Goal: Transaction & Acquisition: Subscribe to service/newsletter

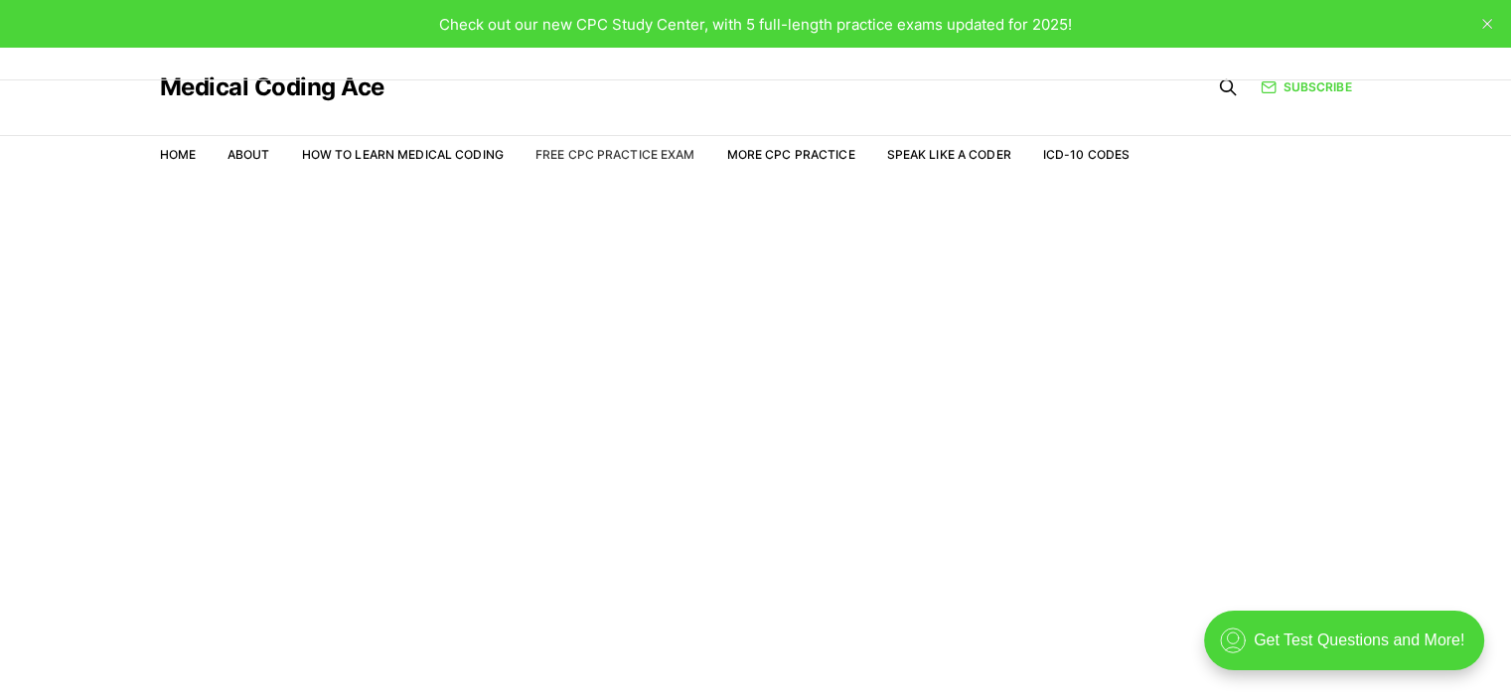
click at [573, 154] on link "Free CPC Practice Exam" at bounding box center [615, 154] width 160 height 15
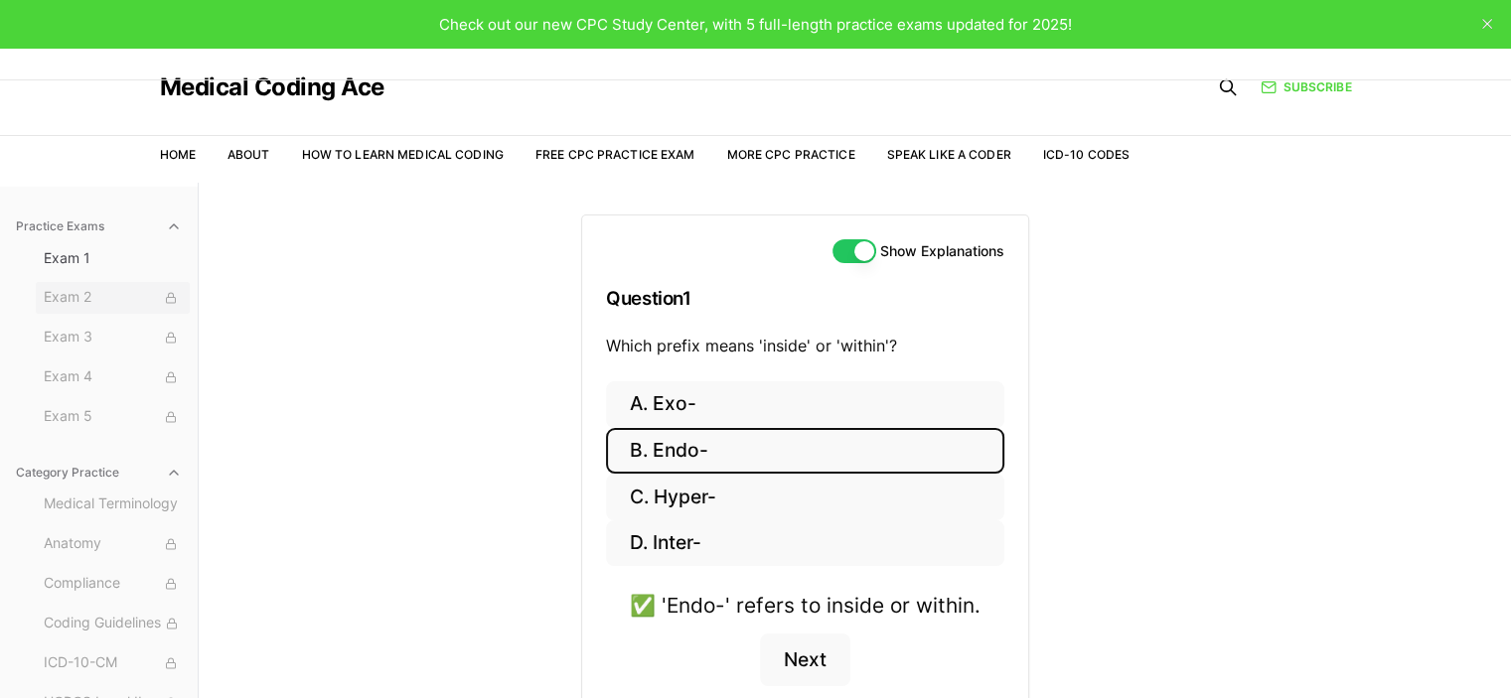
click at [74, 298] on span "Exam 2" at bounding box center [113, 298] width 138 height 22
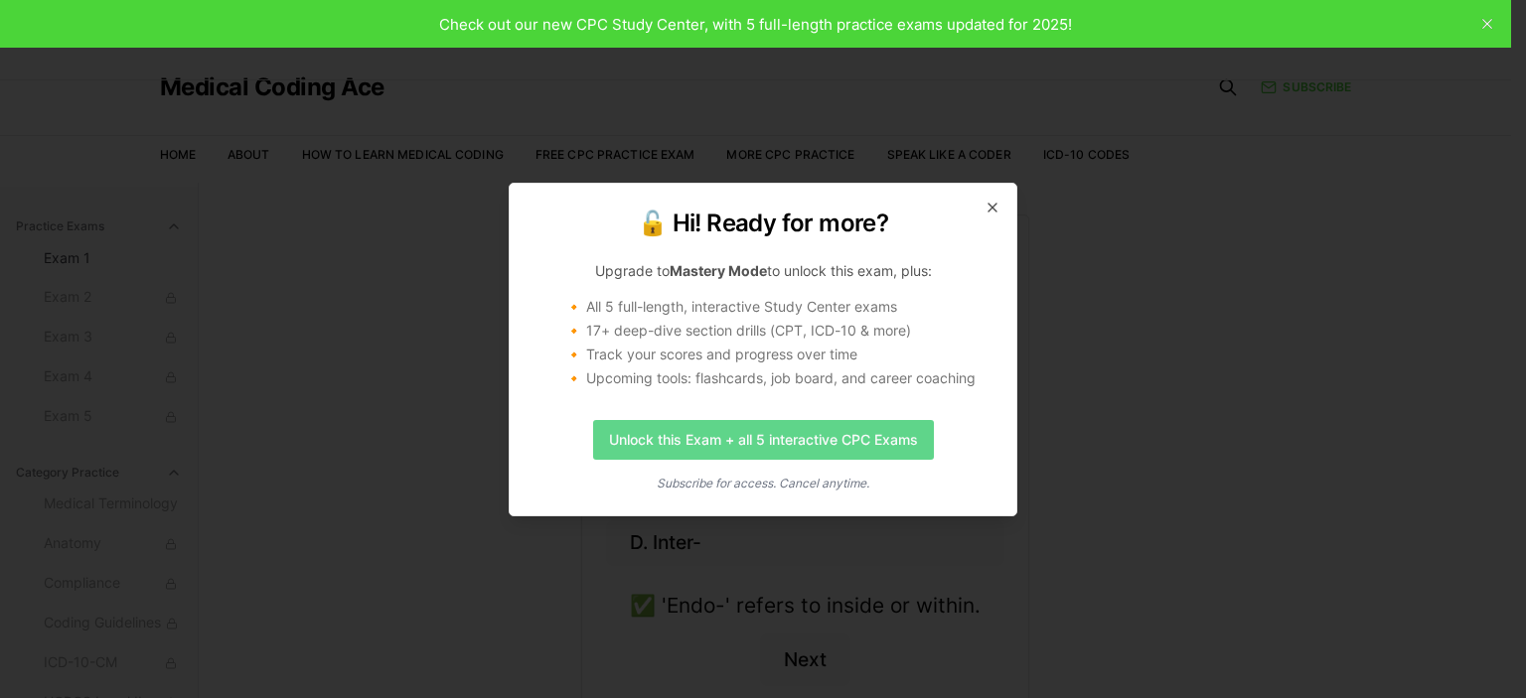
click at [672, 447] on link "Unlock this Exam + all 5 interactive CPC Exams" at bounding box center [763, 440] width 341 height 40
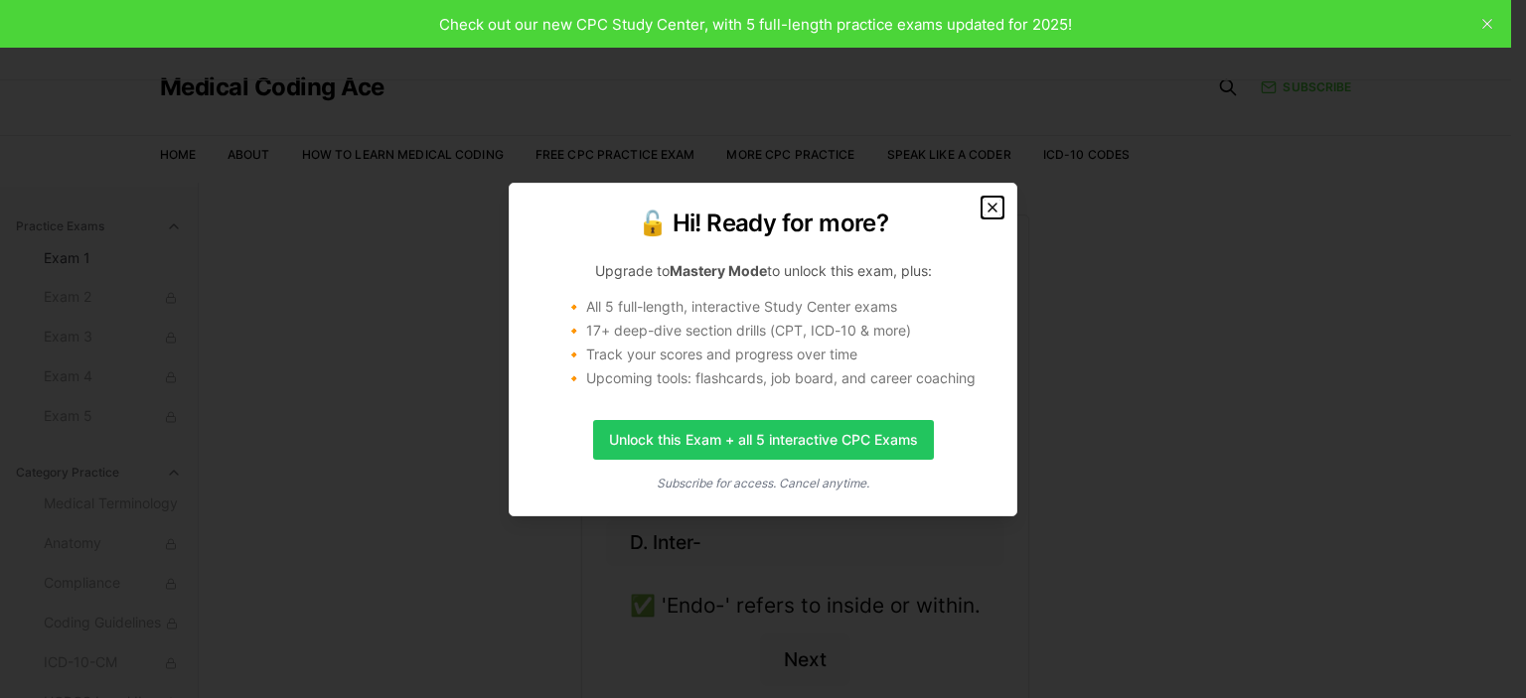
click at [989, 209] on icon "button" at bounding box center [993, 208] width 16 height 16
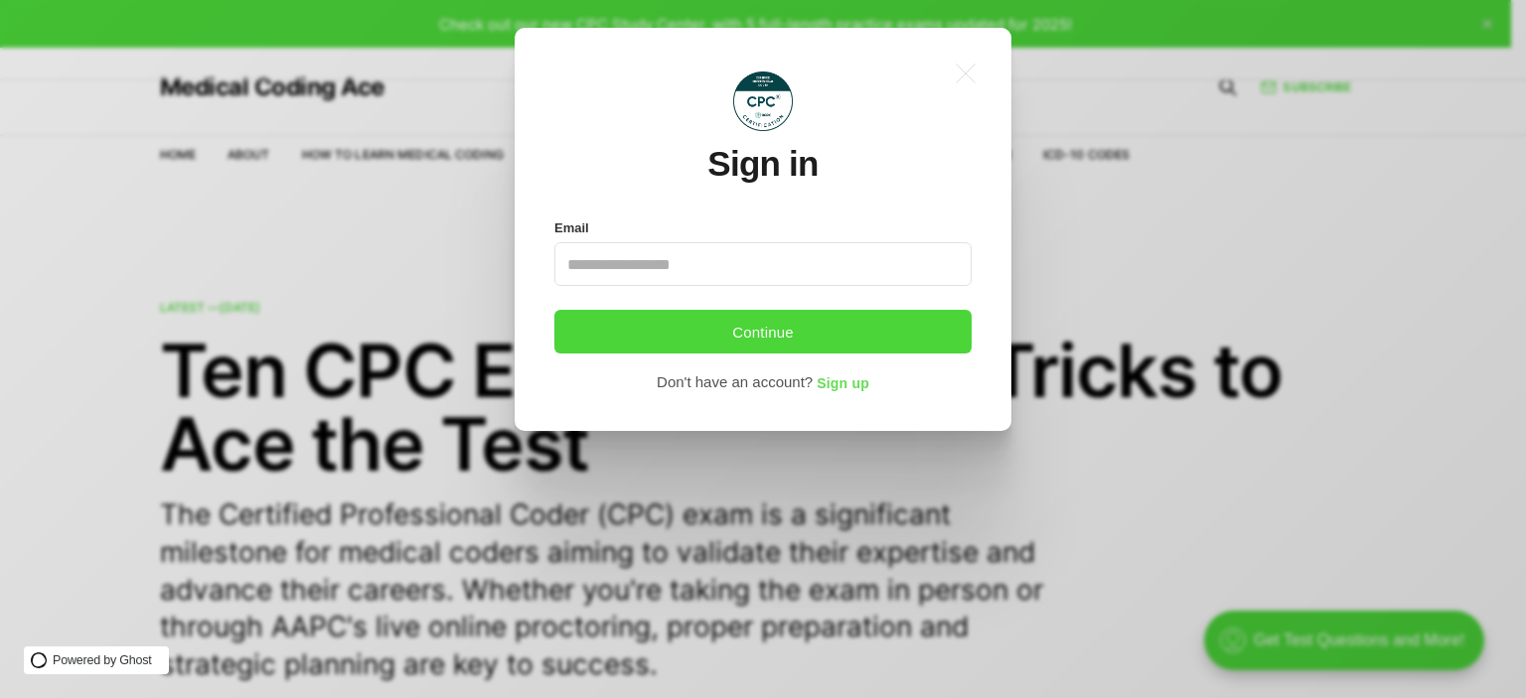
click at [838, 383] on span "Sign up" at bounding box center [843, 385] width 53 height 16
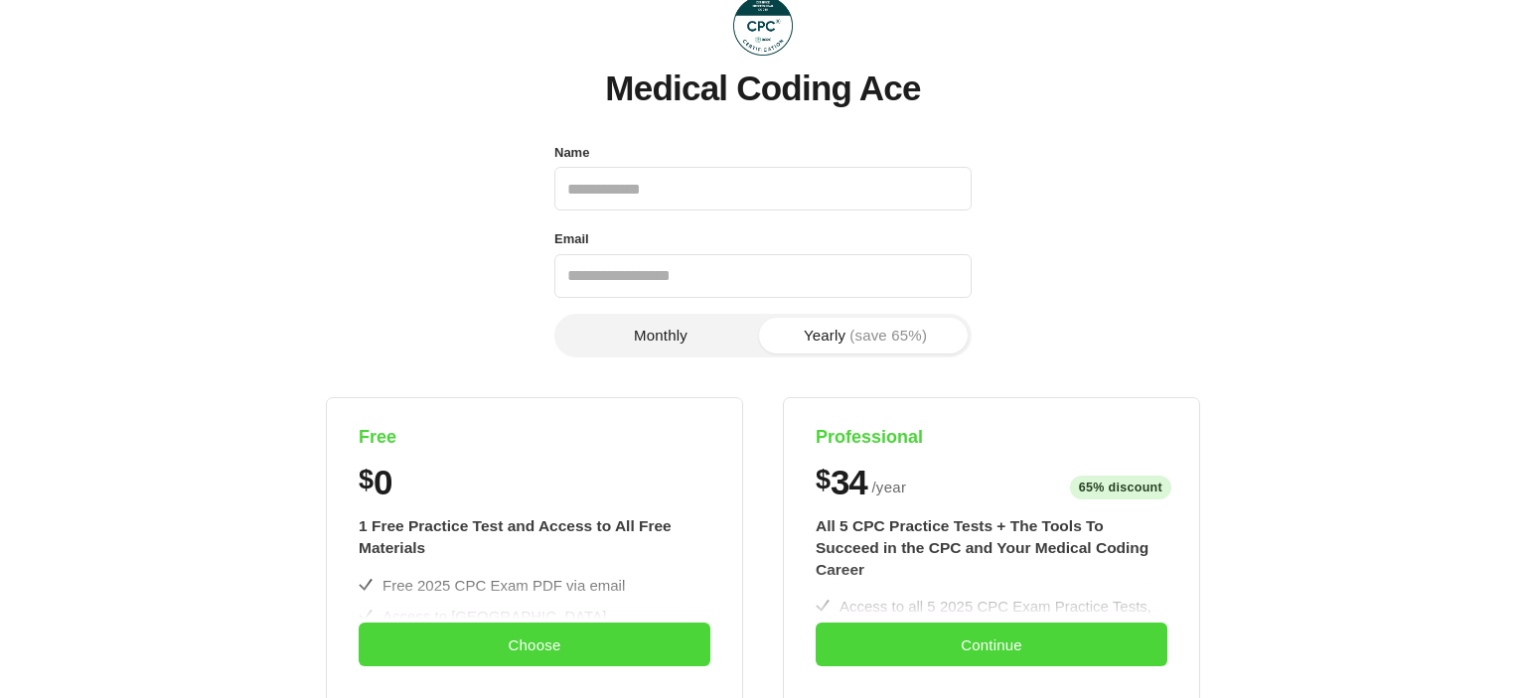
scroll to position [4, 0]
